Goal: Task Accomplishment & Management: Use online tool/utility

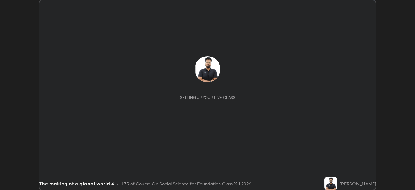
scroll to position [190, 415]
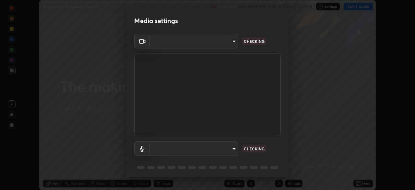
type input "7db3104c3122a209b332b64619111aa91615a24fb0de166504fa5909fce8eb30"
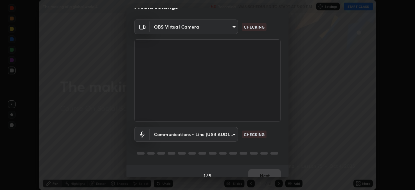
scroll to position [23, 0]
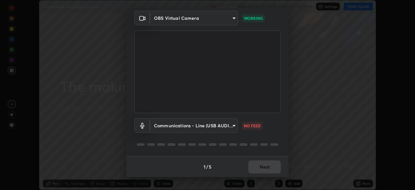
click at [224, 120] on body "Erase all The making of a global world 4 Recording WAS SCHEDULED TO START AT 5:…" at bounding box center [207, 95] width 415 height 190
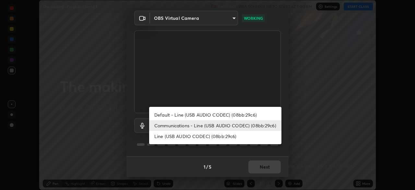
click at [228, 115] on li "Default - Line (USB AUDIO CODEC) (08bb:29c6)" at bounding box center [215, 114] width 132 height 11
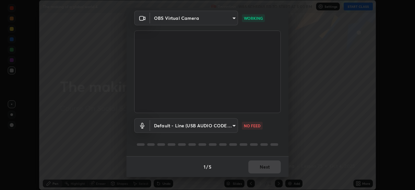
type input "default"
click at [302, 110] on div "Media settings OBS Virtual Camera 7db3104c3122a209b332b64619111aa91615a24fb0de1…" at bounding box center [207, 95] width 415 height 190
click at [267, 156] on div "1 / 5 Next" at bounding box center [207, 166] width 162 height 21
click at [265, 167] on button "Next" at bounding box center [264, 166] width 32 height 13
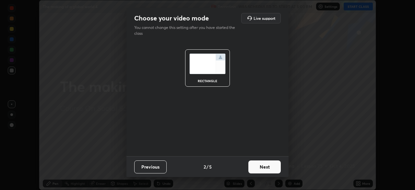
scroll to position [0, 0]
click at [264, 167] on button "Next" at bounding box center [264, 166] width 32 height 13
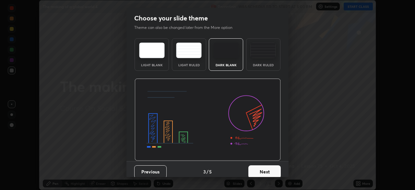
click at [276, 171] on button "Next" at bounding box center [264, 171] width 32 height 13
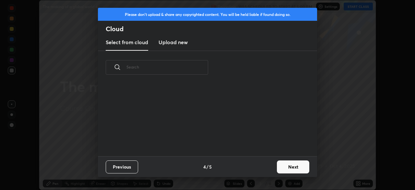
scroll to position [72, 208]
click at [293, 165] on button "Next" at bounding box center [293, 166] width 32 height 13
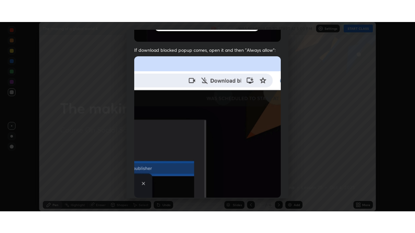
scroll to position [155, 0]
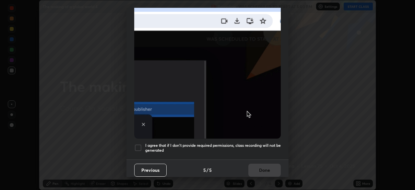
click at [138, 147] on div at bounding box center [138, 148] width 8 height 8
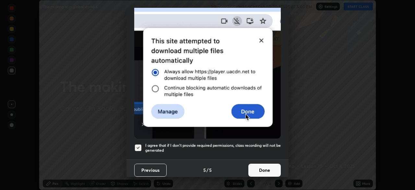
click at [262, 167] on button "Done" at bounding box center [264, 169] width 32 height 13
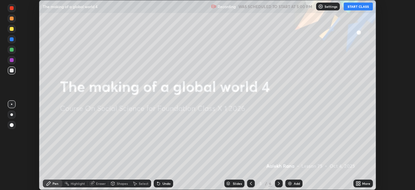
click at [356, 6] on button "START CLASS" at bounding box center [357, 7] width 29 height 8
click at [362, 182] on div "More" at bounding box center [366, 182] width 8 height 3
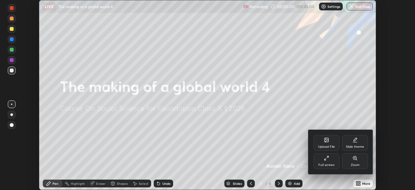
click at [322, 154] on div "Full screen" at bounding box center [326, 161] width 26 height 16
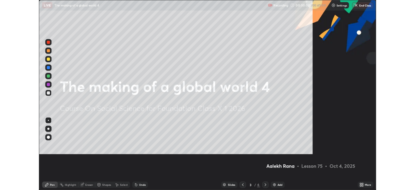
scroll to position [233, 415]
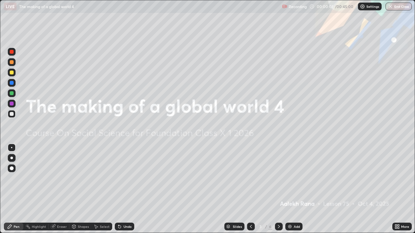
click at [295, 189] on div "Add" at bounding box center [297, 226] width 6 height 3
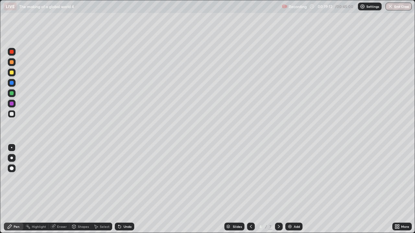
click at [151, 189] on div "Slides 4 / 7 Add" at bounding box center [263, 226] width 258 height 13
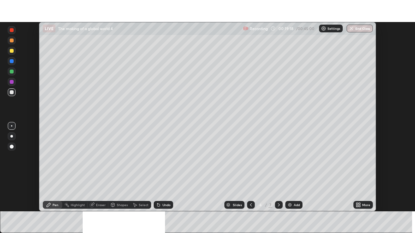
scroll to position [32208, 31983]
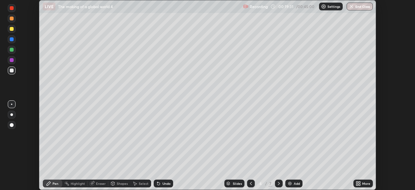
click at [360, 183] on icon at bounding box center [357, 182] width 5 height 5
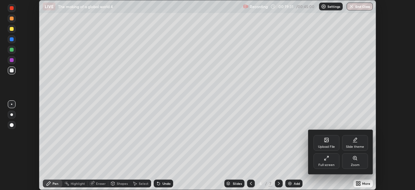
click at [322, 161] on div "Full screen" at bounding box center [326, 161] width 26 height 16
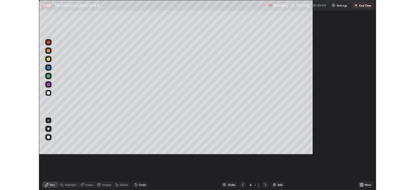
scroll to position [233, 415]
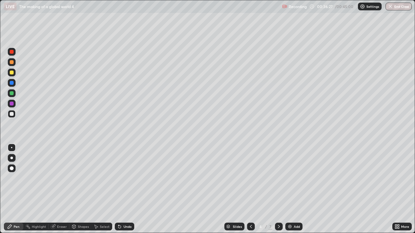
click at [401, 189] on div "More" at bounding box center [405, 226] width 8 height 3
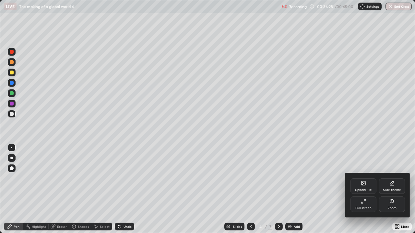
click at [363, 189] on div "Full screen" at bounding box center [363, 208] width 16 height 3
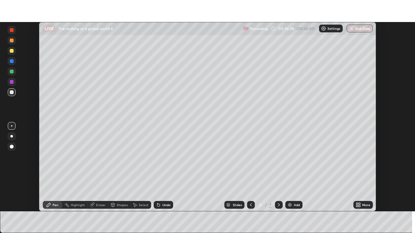
scroll to position [32208, 31983]
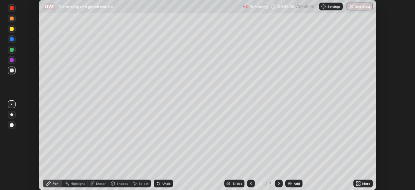
click at [362, 184] on div "More" at bounding box center [362, 183] width 19 height 8
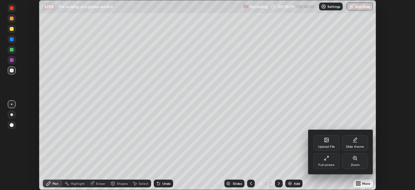
click at [331, 164] on div "Full screen" at bounding box center [326, 164] width 16 height 3
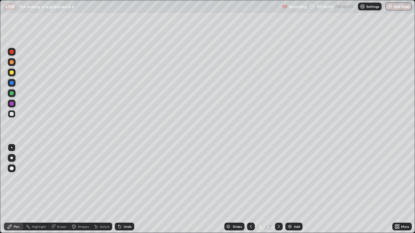
scroll to position [233, 415]
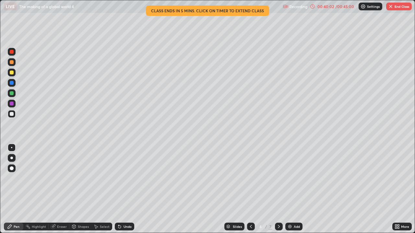
click at [396, 7] on button "End Class" at bounding box center [399, 7] width 26 height 8
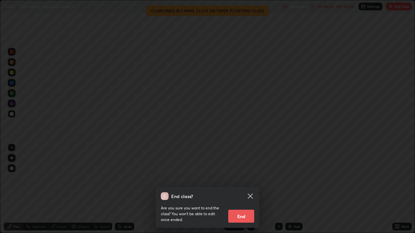
click at [246, 189] on button "End" at bounding box center [241, 216] width 26 height 13
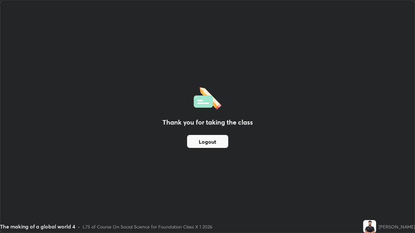
click at [210, 147] on button "Logout" at bounding box center [207, 141] width 41 height 13
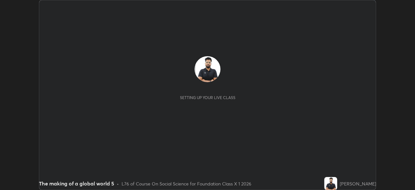
scroll to position [190, 414]
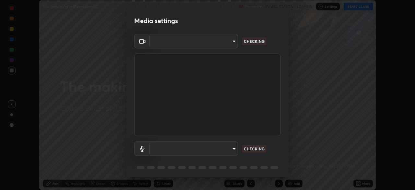
type input "7db3104c3122a209b332b64619111aa91615a24fb0de166504fa5909fce8eb30"
type input "default"
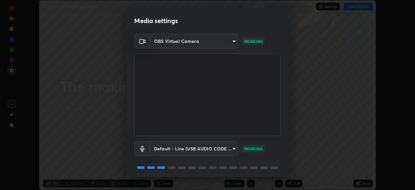
scroll to position [23, 0]
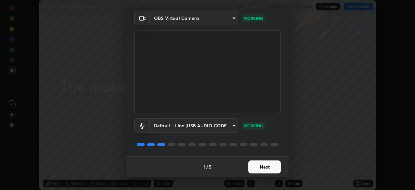
click at [261, 166] on button "Next" at bounding box center [264, 166] width 32 height 13
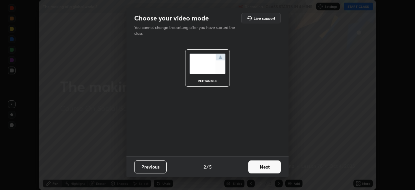
click at [262, 169] on button "Next" at bounding box center [264, 166] width 32 height 13
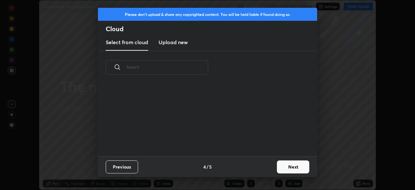
click at [290, 170] on button "Next" at bounding box center [293, 166] width 32 height 13
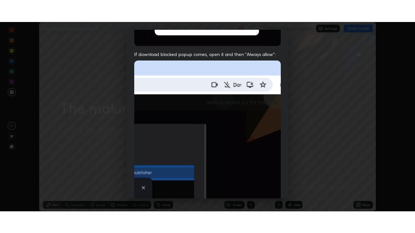
scroll to position [155, 0]
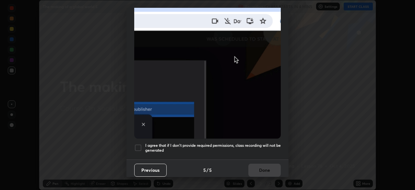
click at [138, 145] on div at bounding box center [138, 148] width 8 height 8
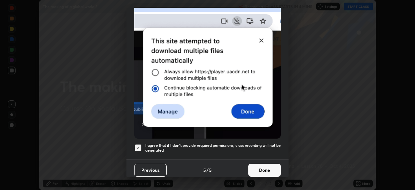
click at [266, 166] on button "Done" at bounding box center [264, 169] width 32 height 13
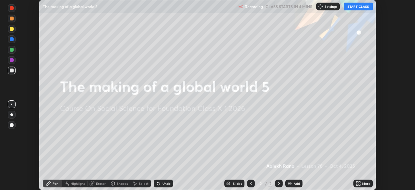
click at [359, 182] on icon at bounding box center [359, 182] width 2 height 2
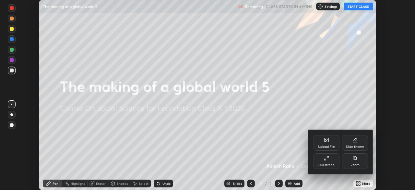
click at [326, 163] on div "Full screen" at bounding box center [326, 164] width 16 height 3
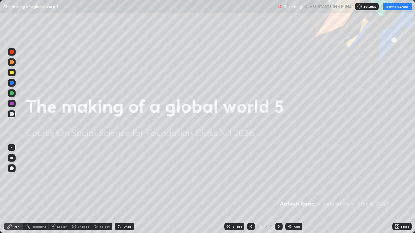
scroll to position [233, 415]
click at [294, 189] on div "Add" at bounding box center [297, 226] width 6 height 3
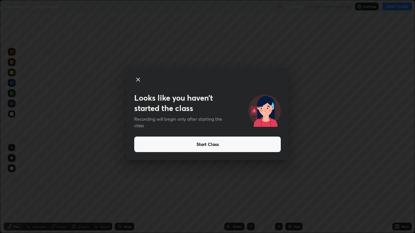
click at [147, 144] on button "Start Class" at bounding box center [207, 145] width 146 height 16
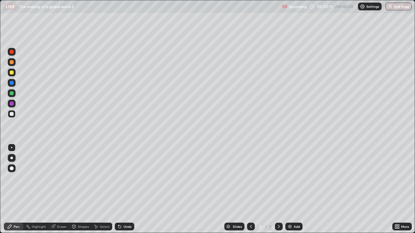
click at [398, 189] on icon at bounding box center [398, 226] width 2 height 2
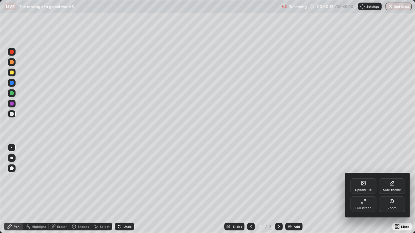
click at [362, 182] on icon at bounding box center [363, 183] width 4 height 4
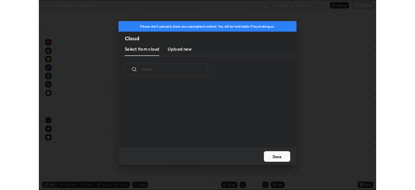
scroll to position [80, 208]
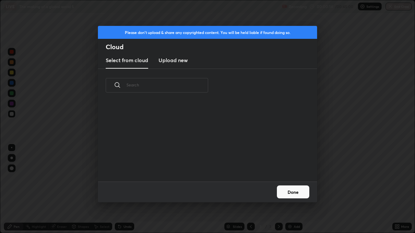
click at [174, 62] on h3 "Upload new" at bounding box center [172, 60] width 29 height 8
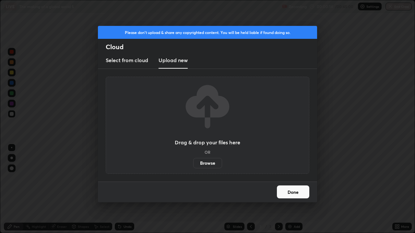
click at [210, 162] on label "Browse" at bounding box center [207, 163] width 29 height 10
click at [193, 162] on input "Browse" at bounding box center [193, 163] width 0 height 10
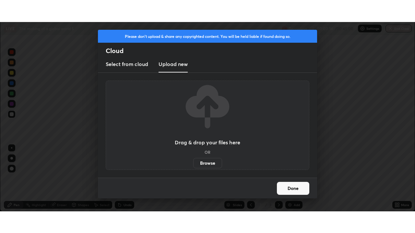
scroll to position [32208, 31983]
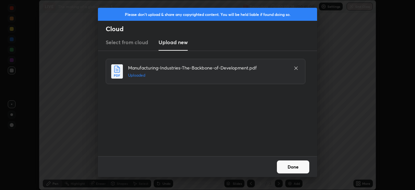
click at [298, 167] on button "Done" at bounding box center [293, 166] width 32 height 13
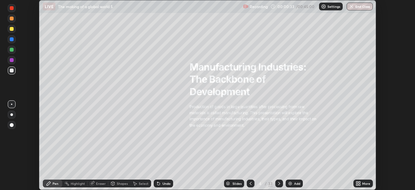
click at [359, 183] on icon at bounding box center [357, 182] width 5 height 5
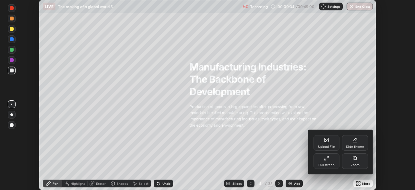
click at [328, 163] on div "Full screen" at bounding box center [326, 164] width 16 height 3
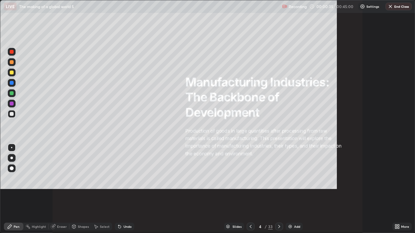
scroll to position [233, 415]
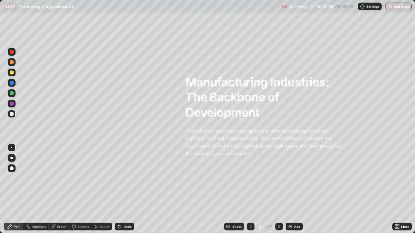
click at [276, 189] on icon at bounding box center [278, 226] width 5 height 5
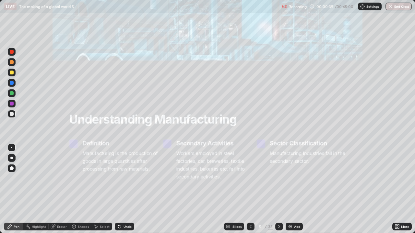
click at [278, 189] on icon at bounding box center [278, 226] width 5 height 5
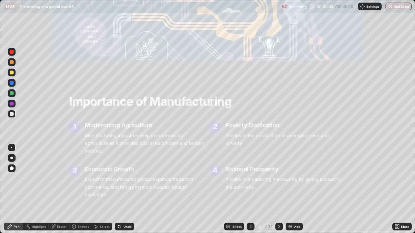
click at [278, 189] on icon at bounding box center [278, 226] width 5 height 5
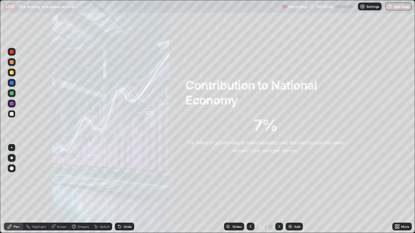
click at [278, 189] on icon at bounding box center [279, 226] width 2 height 3
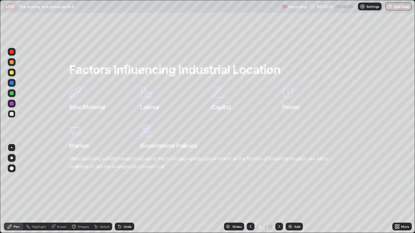
click at [278, 189] on icon at bounding box center [278, 226] width 5 height 5
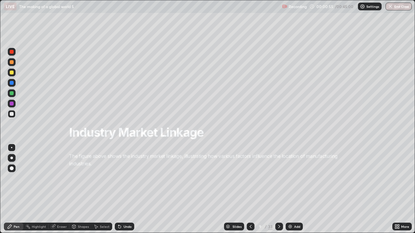
click at [278, 189] on icon at bounding box center [278, 226] width 5 height 5
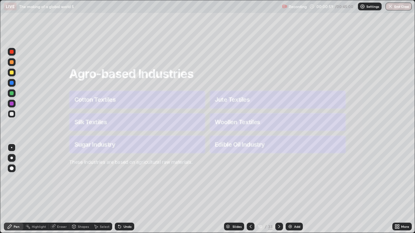
click at [277, 189] on icon at bounding box center [278, 226] width 5 height 5
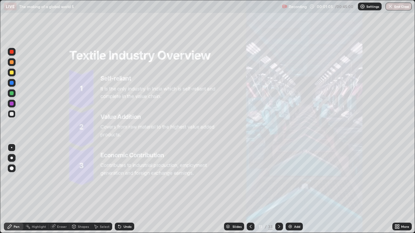
click at [277, 189] on icon at bounding box center [278, 226] width 5 height 5
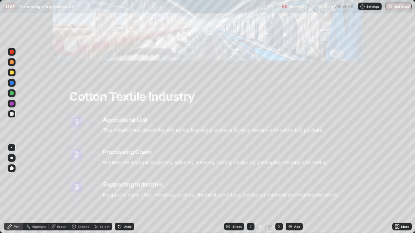
click at [249, 189] on icon at bounding box center [250, 226] width 5 height 5
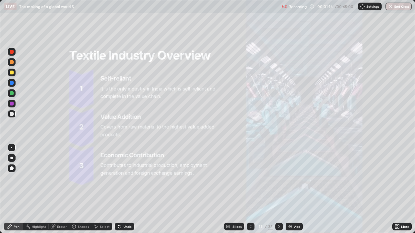
click at [249, 189] on icon at bounding box center [250, 226] width 5 height 5
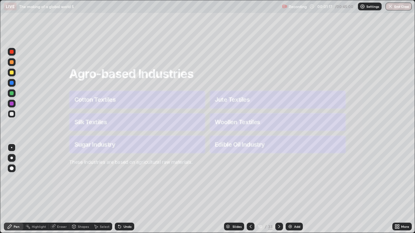
click at [250, 189] on icon at bounding box center [250, 226] width 5 height 5
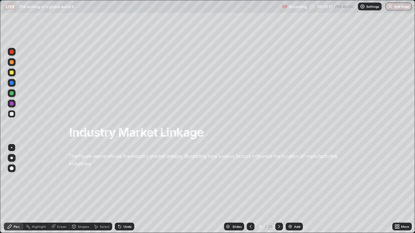
click at [250, 189] on icon at bounding box center [250, 226] width 5 height 5
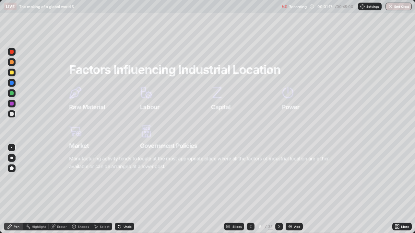
click at [250, 189] on icon at bounding box center [250, 226] width 5 height 5
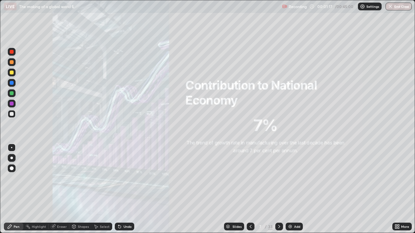
click at [250, 189] on icon at bounding box center [250, 226] width 5 height 5
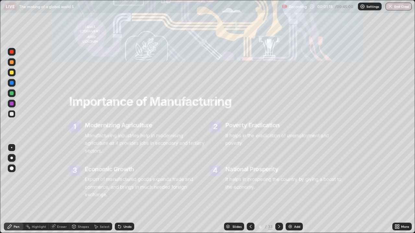
click at [253, 189] on div at bounding box center [251, 227] width 8 height 8
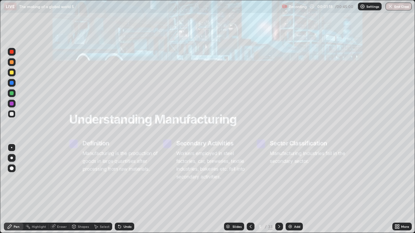
click at [253, 189] on div at bounding box center [251, 227] width 8 height 8
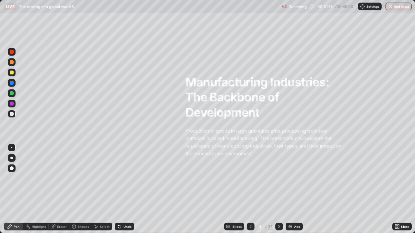
click at [250, 189] on icon at bounding box center [250, 226] width 5 height 5
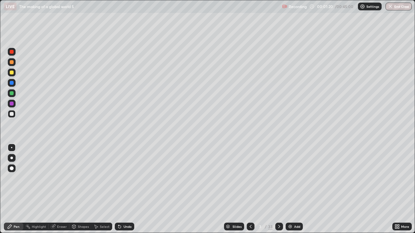
click at [278, 189] on icon at bounding box center [278, 226] width 5 height 5
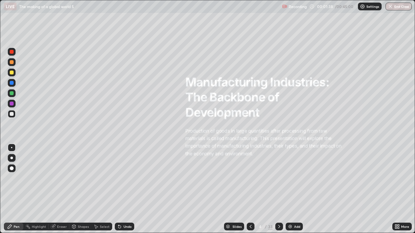
click at [32, 189] on div "Highlight" at bounding box center [39, 226] width 14 height 3
click at [13, 63] on div at bounding box center [12, 62] width 4 height 4
click at [278, 189] on icon at bounding box center [279, 226] width 2 height 3
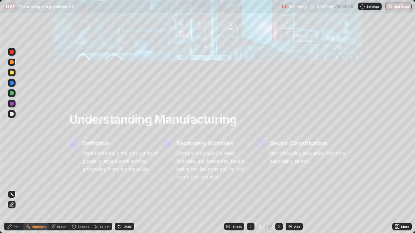
click at [279, 189] on icon at bounding box center [279, 226] width 2 height 3
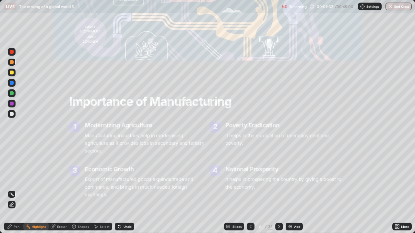
click at [279, 189] on div at bounding box center [279, 227] width 8 height 8
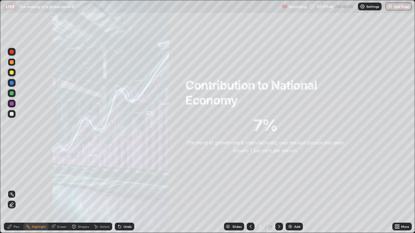
click at [278, 189] on icon at bounding box center [278, 226] width 5 height 5
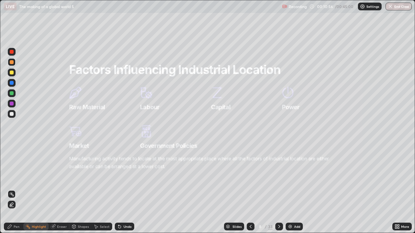
click at [278, 189] on icon at bounding box center [278, 226] width 5 height 5
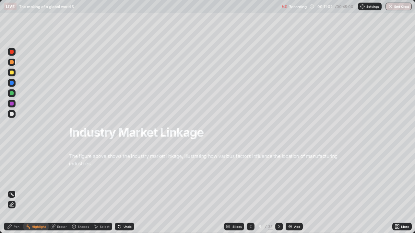
click at [278, 189] on icon at bounding box center [278, 226] width 5 height 5
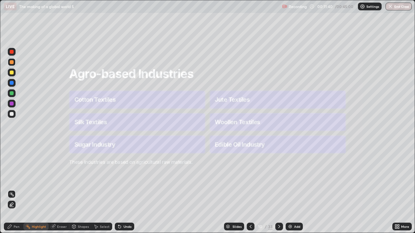
click at [279, 189] on icon at bounding box center [278, 226] width 5 height 5
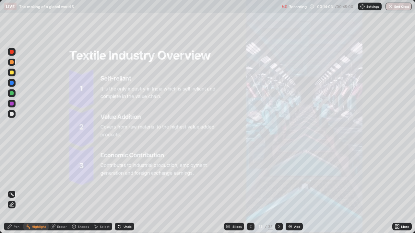
click at [278, 189] on icon at bounding box center [278, 226] width 5 height 5
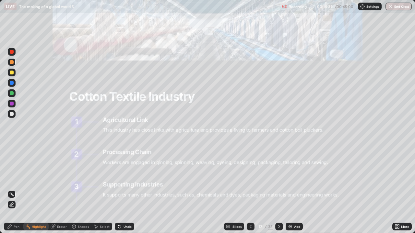
click at [281, 189] on icon at bounding box center [278, 226] width 5 height 5
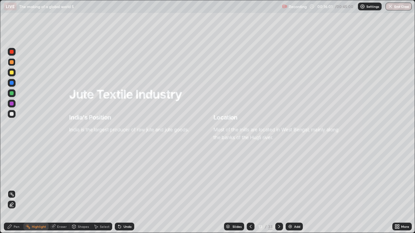
click at [278, 189] on icon at bounding box center [278, 226] width 5 height 5
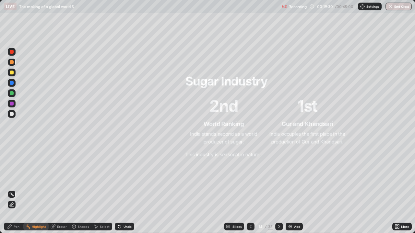
click at [310, 189] on div "Slides 14 / 33 Add" at bounding box center [263, 226] width 258 height 13
click at [278, 189] on icon at bounding box center [278, 226] width 5 height 5
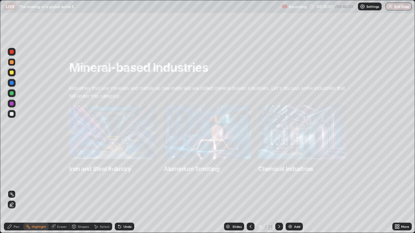
click at [278, 189] on icon at bounding box center [279, 226] width 2 height 3
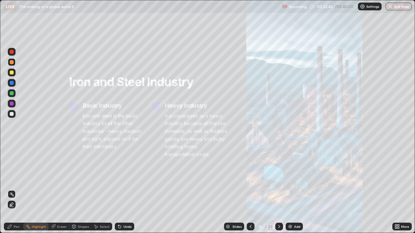
click at [281, 189] on div at bounding box center [279, 227] width 8 height 8
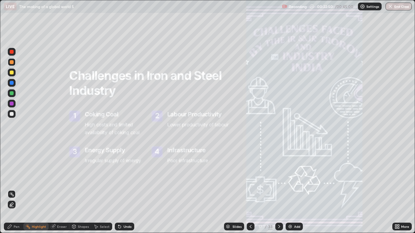
click at [250, 189] on icon at bounding box center [250, 226] width 5 height 5
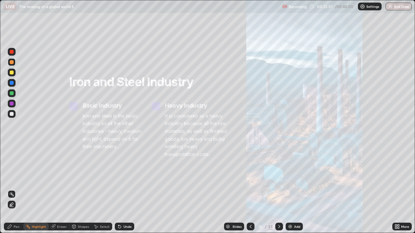
click at [278, 189] on icon at bounding box center [278, 226] width 5 height 5
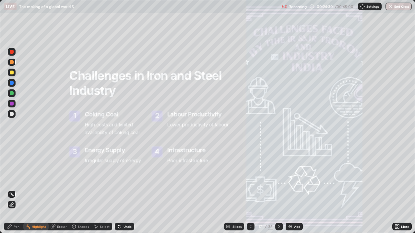
click at [278, 189] on icon at bounding box center [278, 226] width 5 height 5
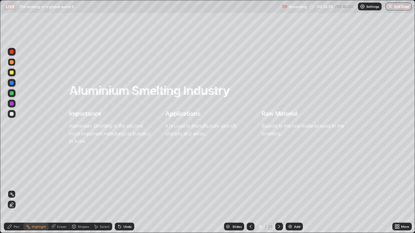
click at [249, 189] on icon at bounding box center [250, 226] width 5 height 5
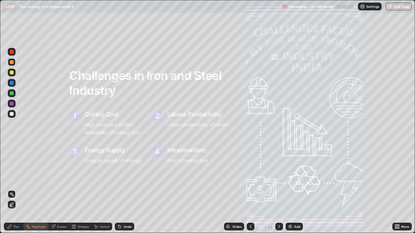
click at [278, 189] on icon at bounding box center [278, 226] width 5 height 5
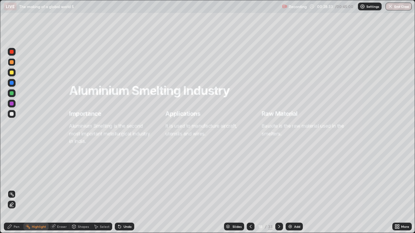
click at [278, 189] on icon at bounding box center [278, 226] width 5 height 5
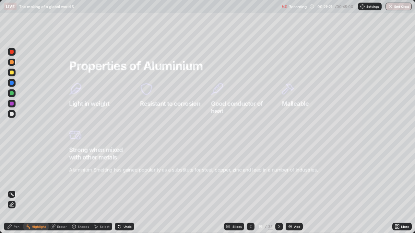
click at [278, 189] on icon at bounding box center [279, 226] width 2 height 3
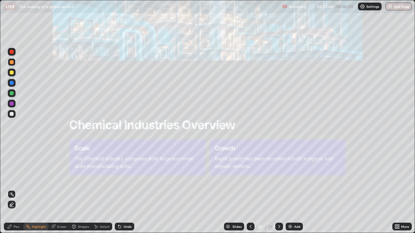
click at [278, 189] on icon at bounding box center [278, 226] width 5 height 5
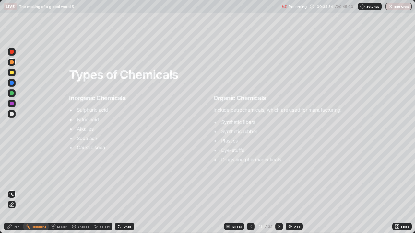
click at [278, 189] on icon at bounding box center [278, 226] width 5 height 5
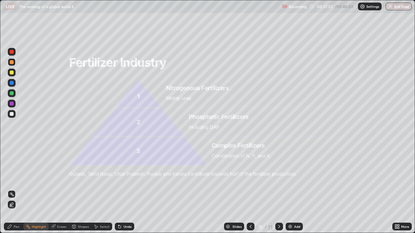
click at [279, 189] on icon at bounding box center [279, 226] width 2 height 3
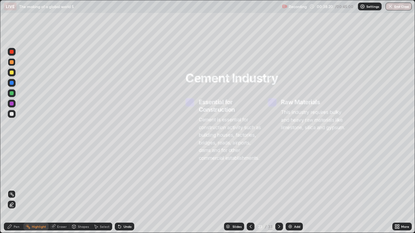
click at [309, 189] on div "Slides 23 / 33 Add" at bounding box center [263, 226] width 258 height 13
click at [278, 189] on icon at bounding box center [279, 226] width 2 height 3
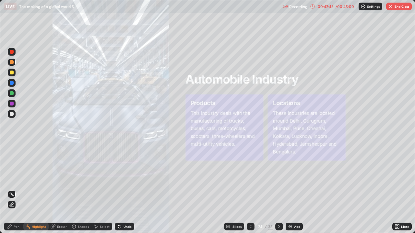
click at [399, 9] on button "End Class" at bounding box center [399, 7] width 26 height 8
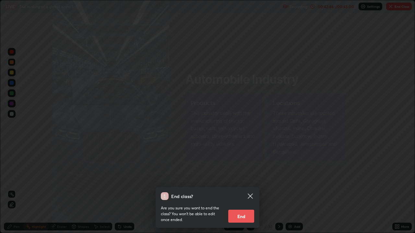
click at [242, 189] on button "End" at bounding box center [241, 216] width 26 height 13
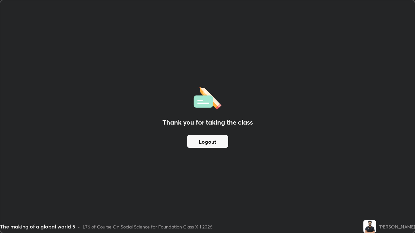
click at [218, 145] on button "Logout" at bounding box center [207, 141] width 41 height 13
